Goal: Information Seeking & Learning: Check status

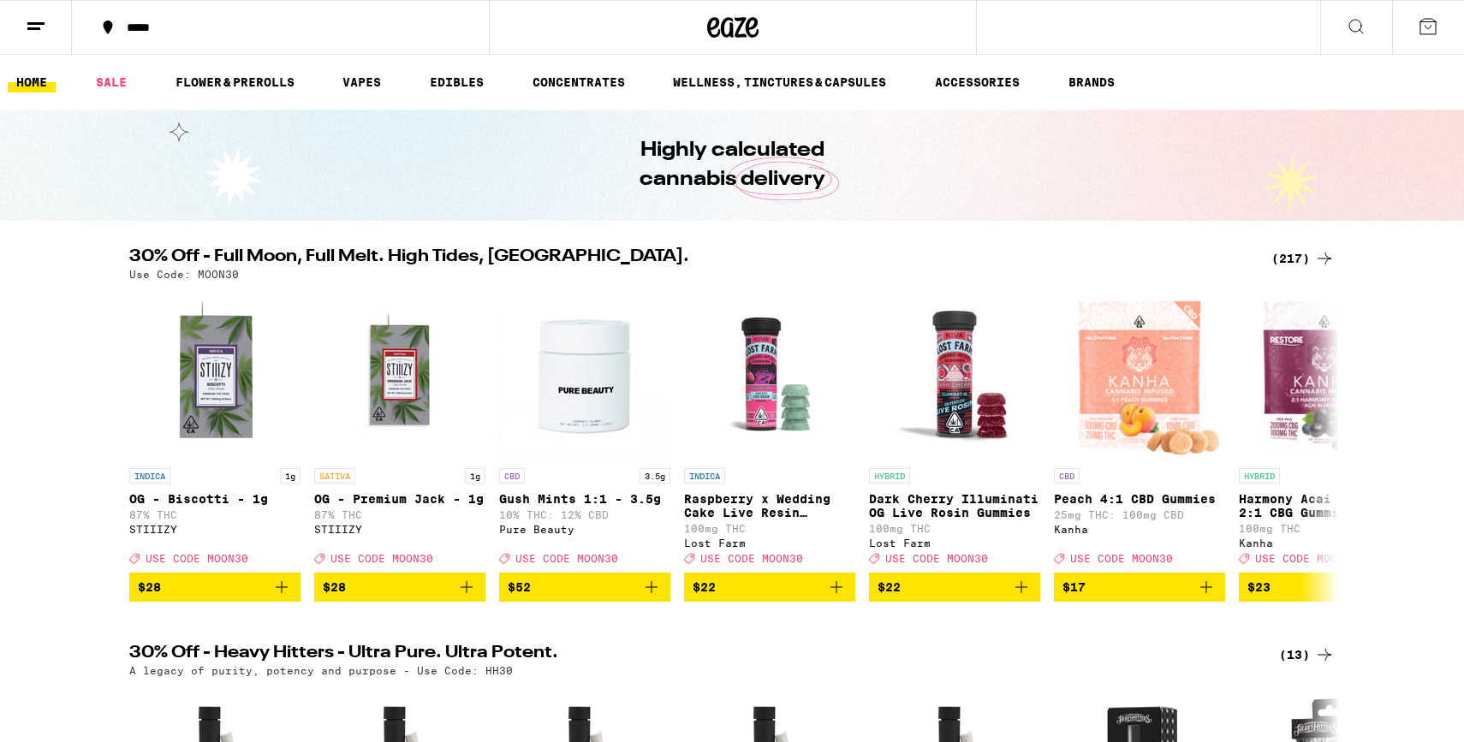
click at [53, 30] on button at bounding box center [36, 28] width 72 height 54
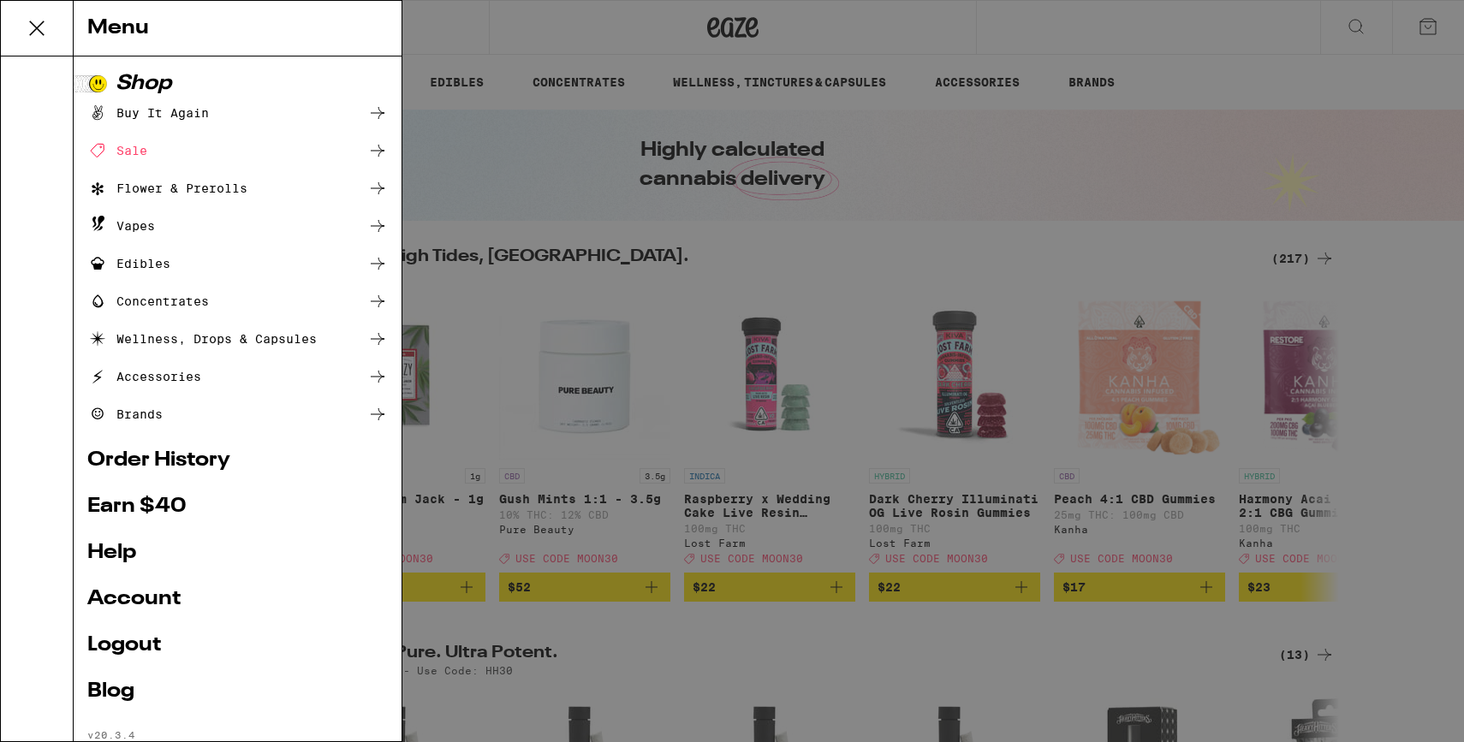
click at [157, 453] on link "Order History" at bounding box center [237, 460] width 301 height 21
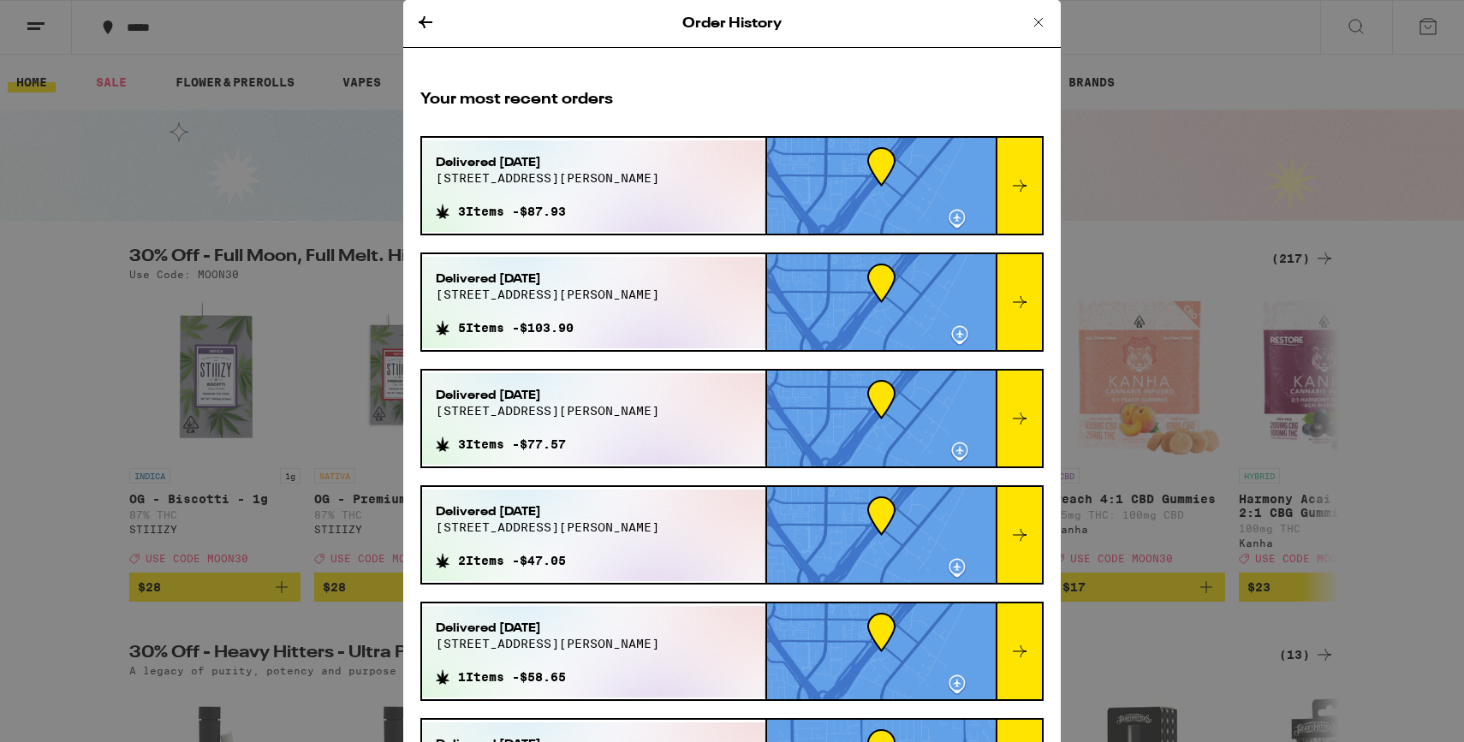
click at [564, 183] on span "[STREET_ADDRESS][PERSON_NAME]" at bounding box center [547, 178] width 223 height 14
click at [1006, 194] on div at bounding box center [1019, 186] width 46 height 96
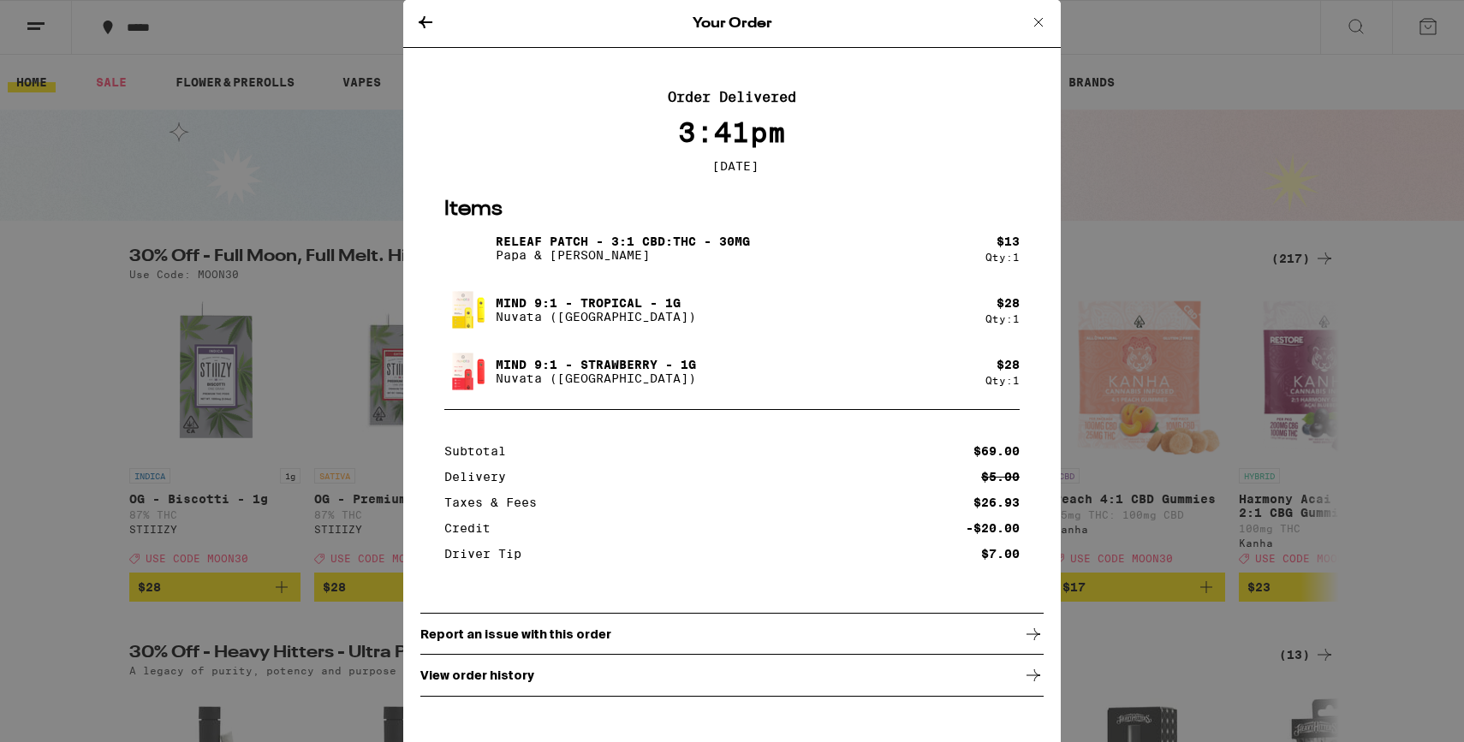
click at [519, 262] on p "Papa & [PERSON_NAME]" at bounding box center [623, 255] width 254 height 14
drag, startPoint x: 519, startPoint y: 262, endPoint x: 580, endPoint y: 262, distance: 60.8
click at [581, 262] on p "Papa & [PERSON_NAME]" at bounding box center [623, 255] width 254 height 14
copy p "Papa & [PERSON_NAME]"
click at [520, 244] on p "Releaf Patch - 3:1 CBD:THC - 30mg" at bounding box center [623, 242] width 254 height 14
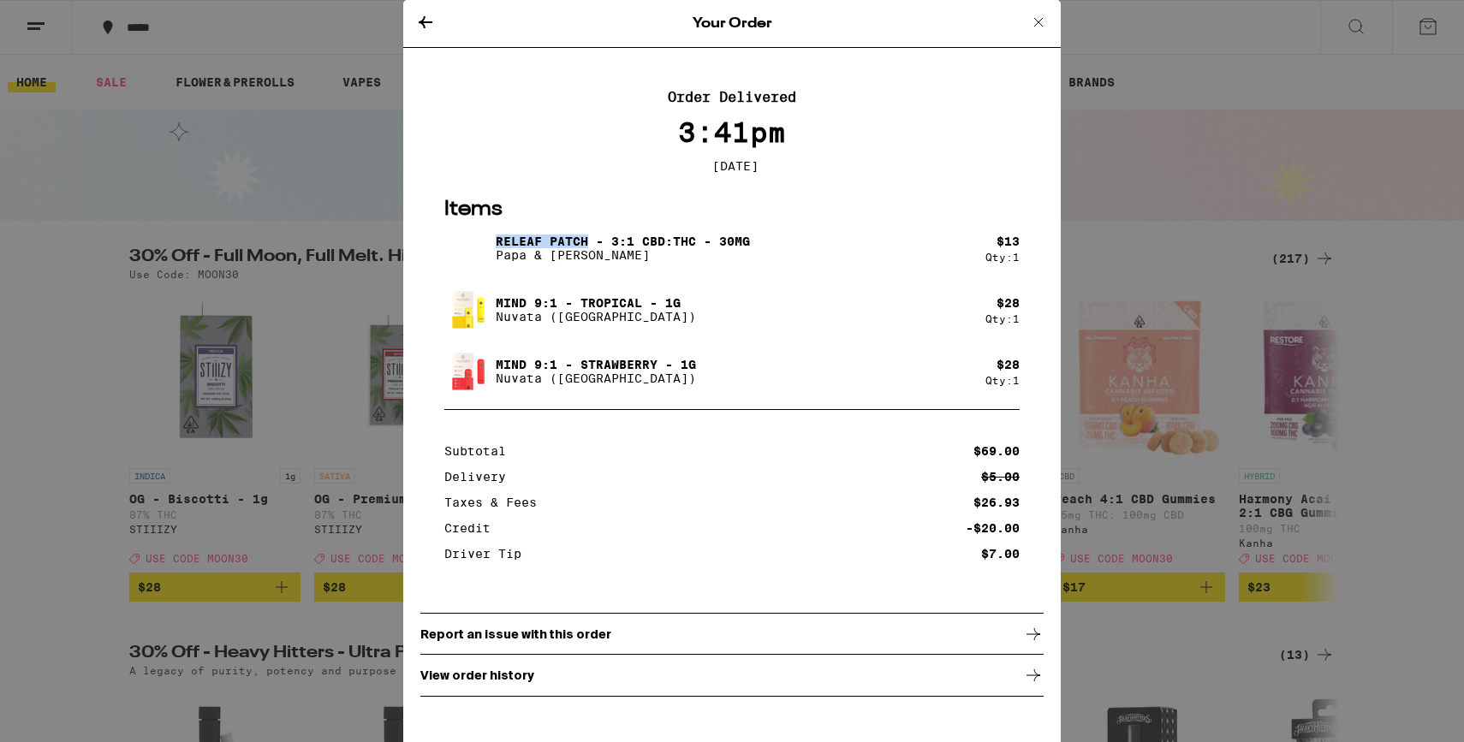
drag, startPoint x: 520, startPoint y: 244, endPoint x: 552, endPoint y: 244, distance: 32.5
click at [552, 244] on p "Releaf Patch - 3:1 CBD:THC - 30mg" at bounding box center [623, 242] width 254 height 14
copy p "Releaf Patch"
